Goal: Contribute content: Contribute content

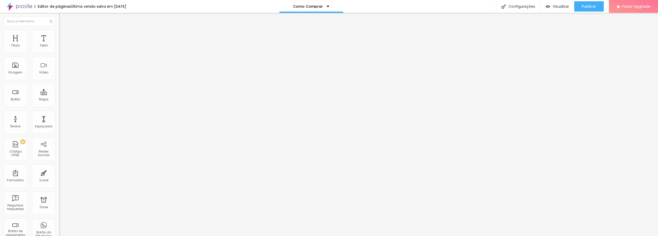
click at [61, 48] on icon "button" at bounding box center [62, 46] width 3 height 3
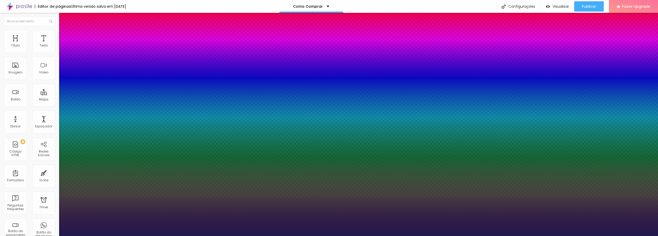
type input "1"
type input "26"
type input "1"
type input "25"
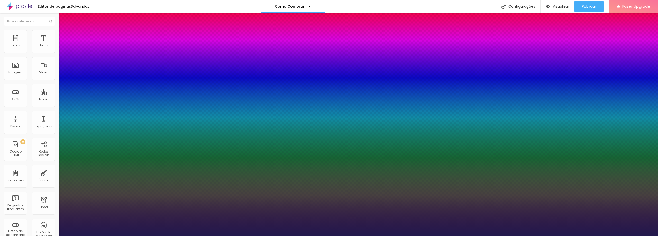
type input "25"
type input "1"
type input "24"
type input "1"
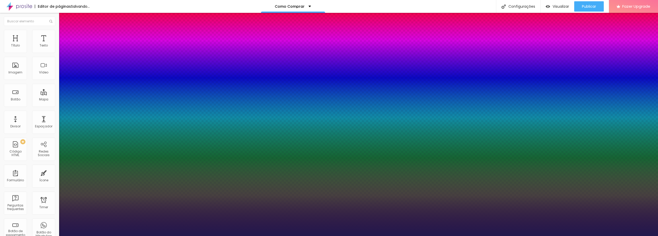
type input "23"
type input "1"
type input "24"
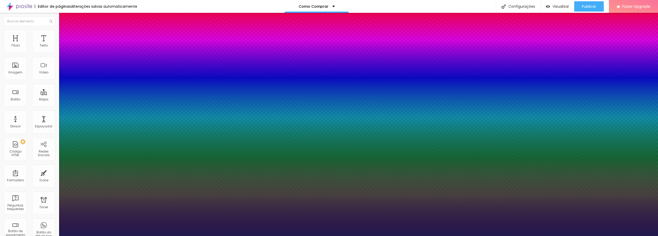
type input "1"
click at [205, 236] on div at bounding box center [329, 236] width 658 height 0
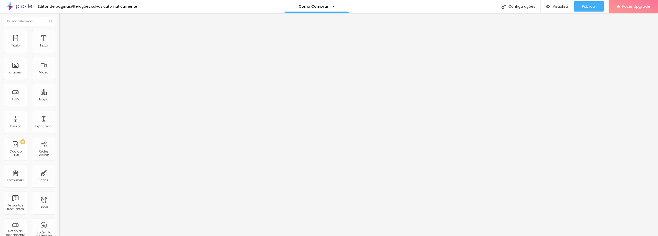
click at [64, 35] on span "Avançado" at bounding box center [72, 33] width 17 height 4
click at [59, 30] on li "Estilo" at bounding box center [88, 27] width 59 height 5
click at [589, 4] on span "Publicar" at bounding box center [589, 6] width 14 height 4
